Goal: Task Accomplishment & Management: Complete application form

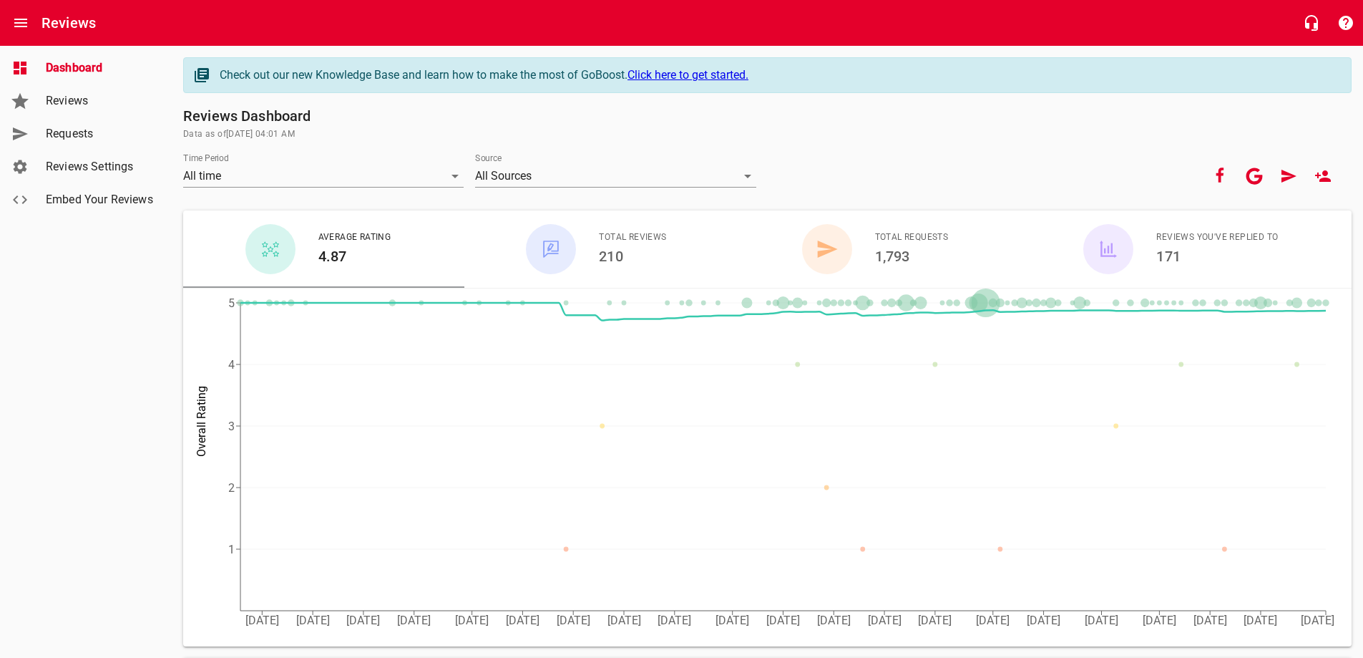
click at [84, 137] on span "Requests" at bounding box center [100, 133] width 109 height 17
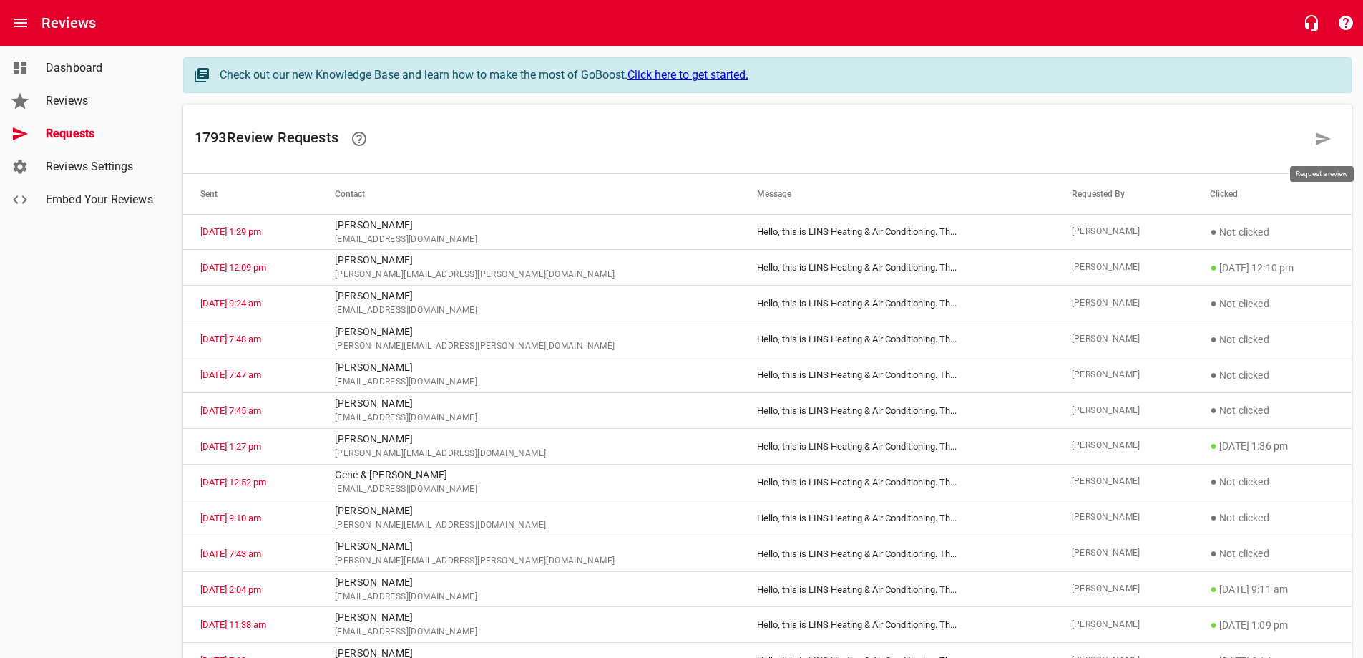
click at [1323, 141] on icon at bounding box center [1323, 138] width 15 height 13
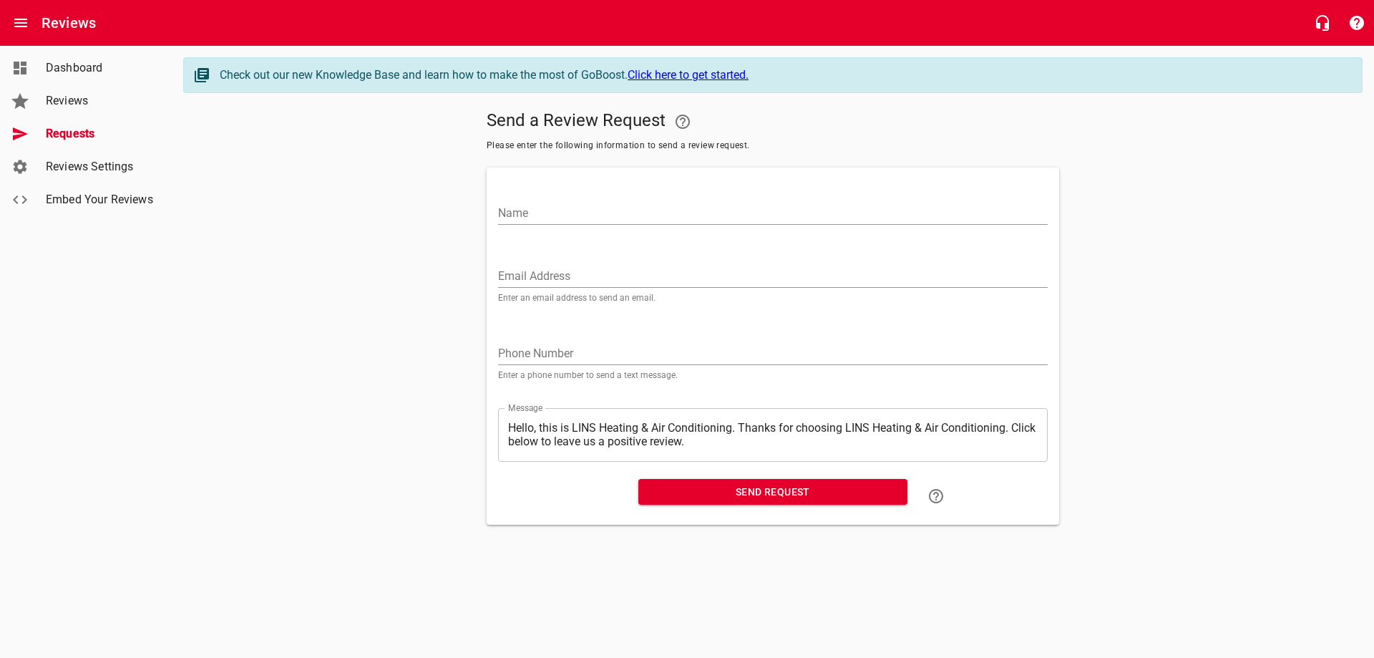
click at [547, 267] on input "Email Address" at bounding box center [772, 276] width 549 height 23
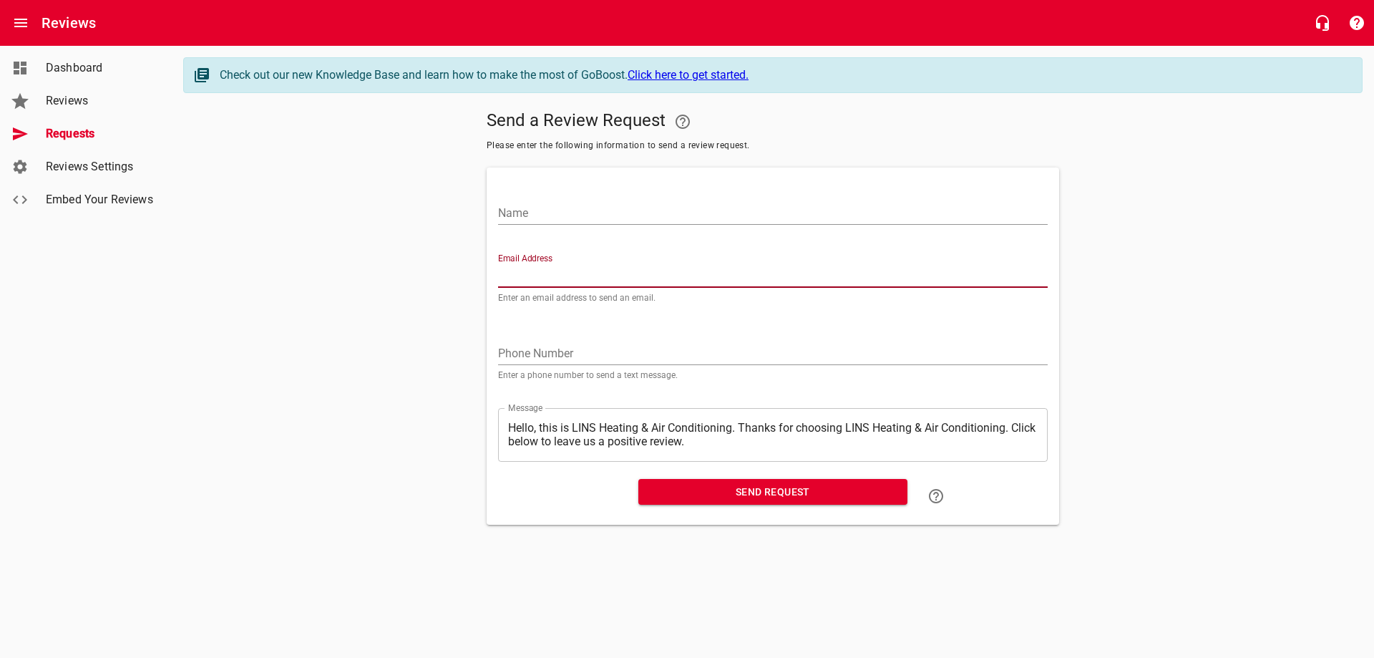
paste input "[EMAIL_ADDRESS][PERSON_NAME][DOMAIN_NAME]"
type input "[EMAIL_ADDRESS][PERSON_NAME][DOMAIN_NAME]"
click at [593, 213] on input "Name" at bounding box center [772, 213] width 549 height 23
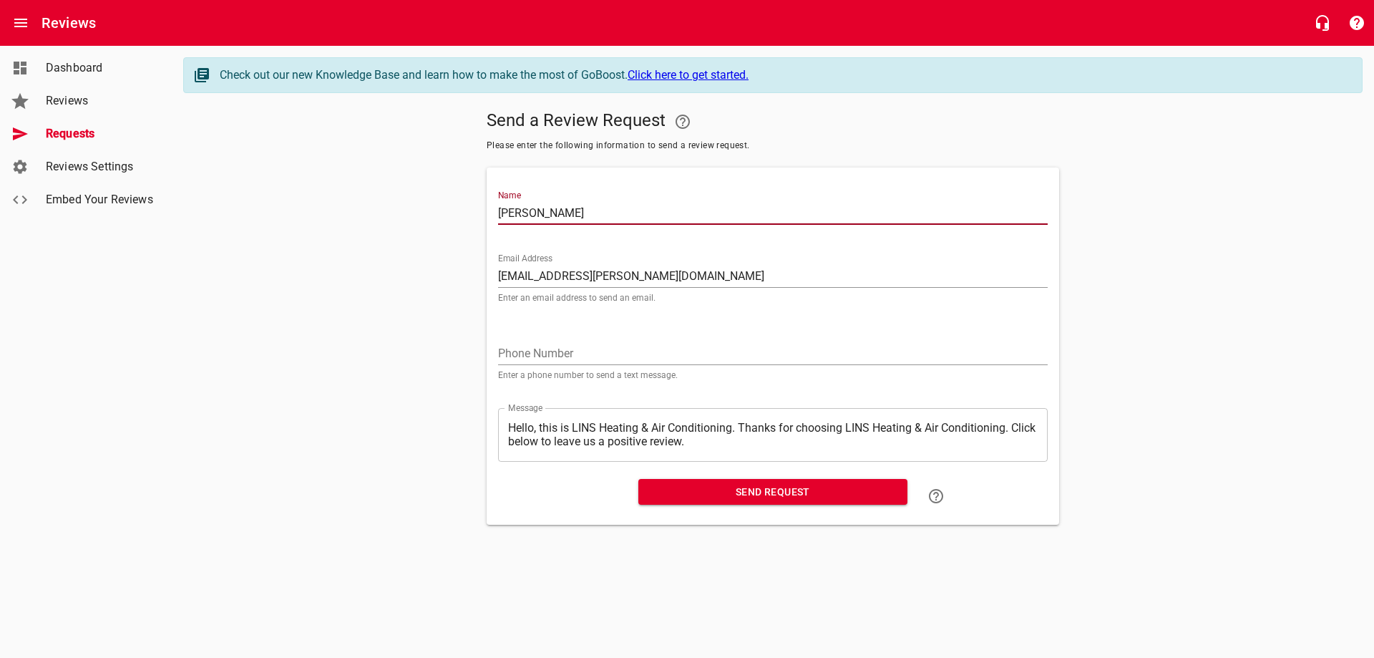
type input "[PERSON_NAME]"
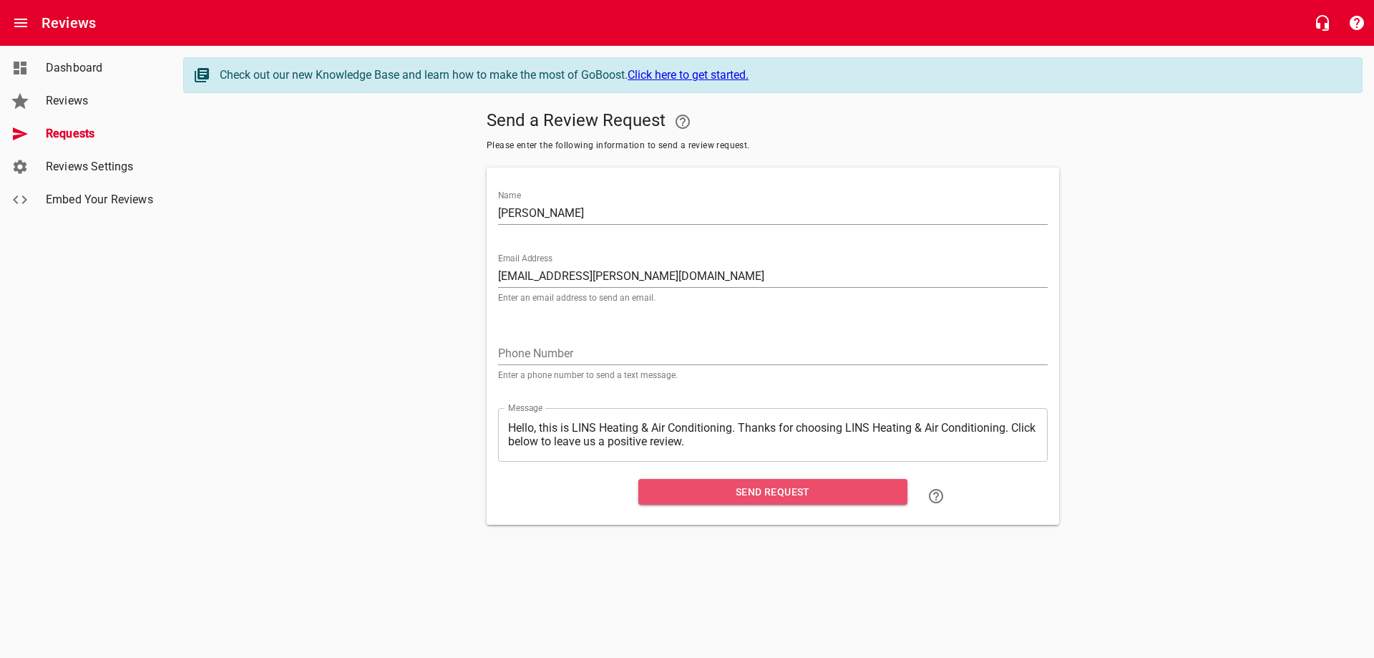
click at [758, 490] on span "Send Request" at bounding box center [773, 492] width 246 height 18
